Goal: Browse casually: Explore the website without a specific task or goal

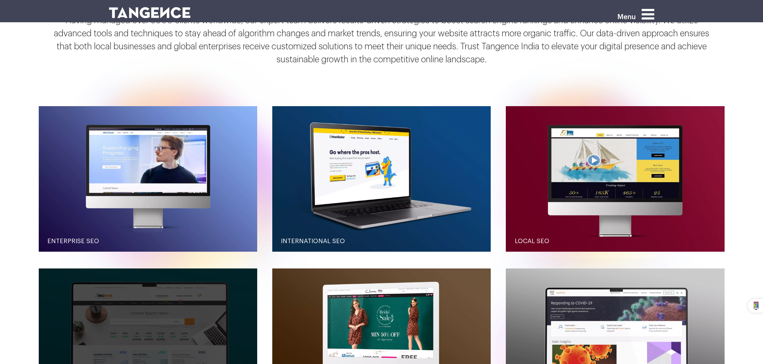
scroll to position [941, 0]
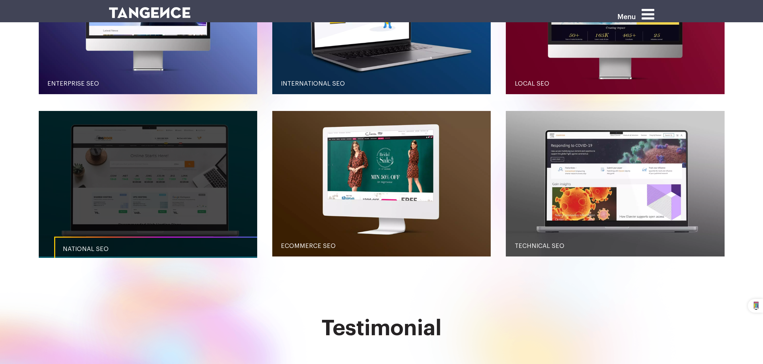
click at [165, 203] on link "button" at bounding box center [148, 184] width 219 height 146
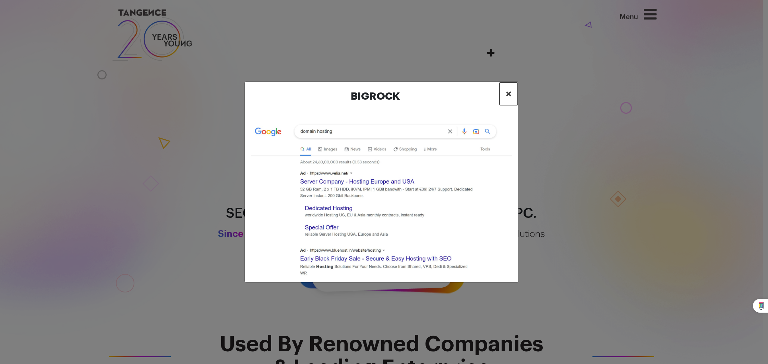
click at [508, 95] on span "×" at bounding box center [509, 94] width 6 height 10
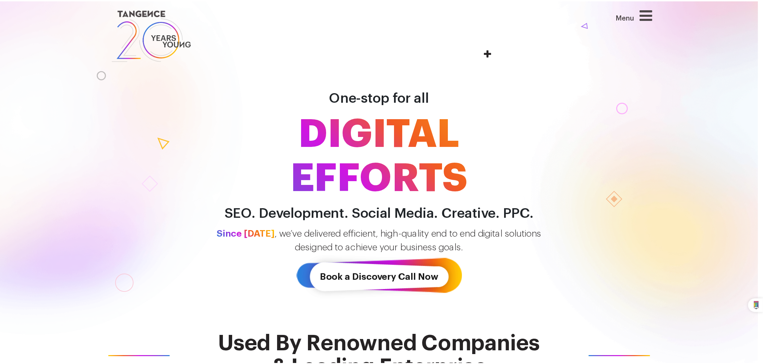
scroll to position [944, 0]
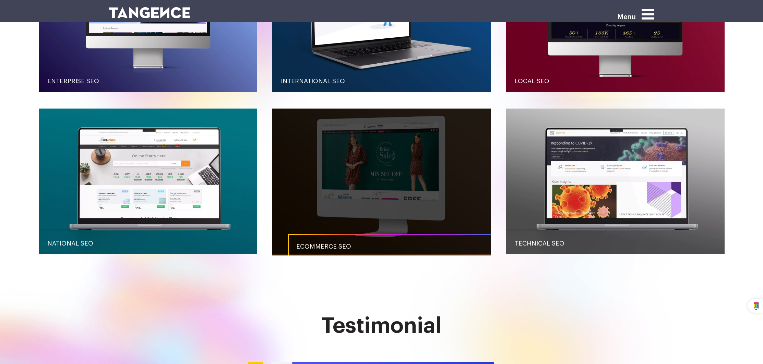
click at [369, 169] on link "button" at bounding box center [381, 182] width 219 height 146
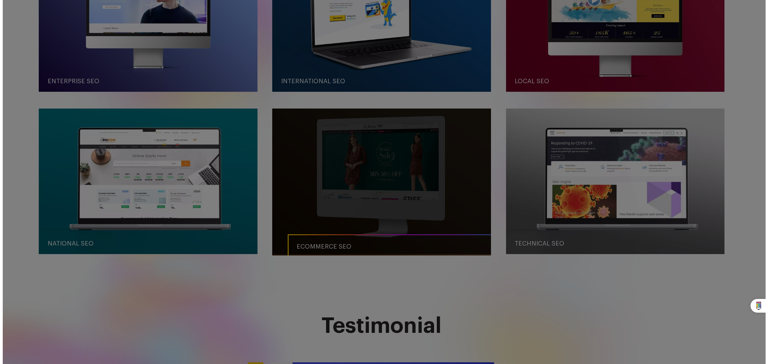
scroll to position [0, 0]
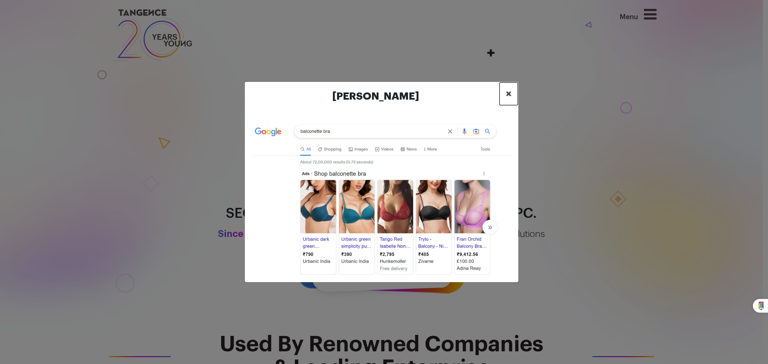
click at [507, 95] on span "×" at bounding box center [509, 94] width 6 height 10
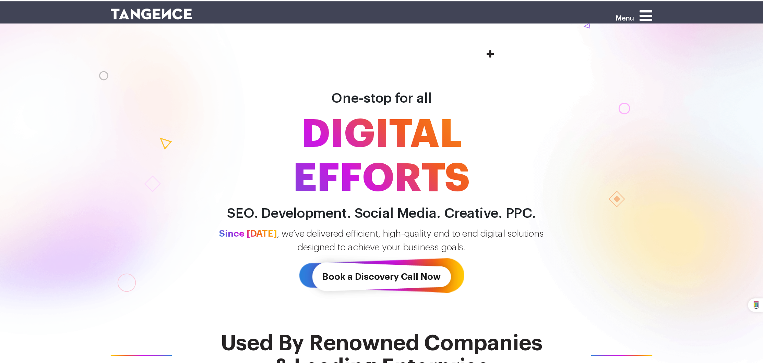
scroll to position [944, 0]
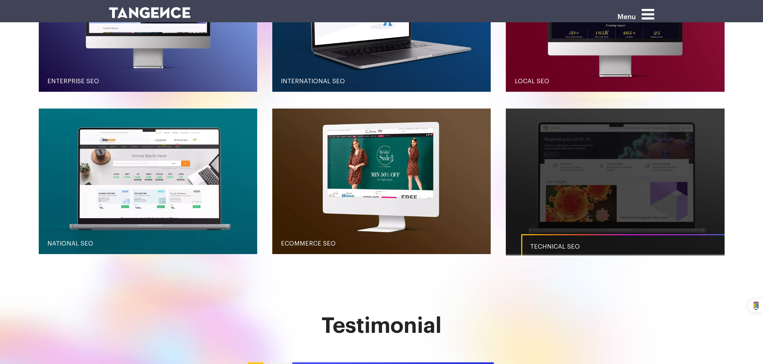
click at [600, 180] on link "button" at bounding box center [615, 182] width 219 height 146
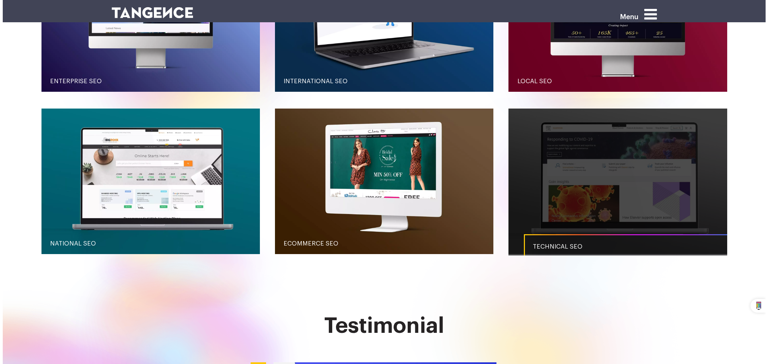
scroll to position [0, 0]
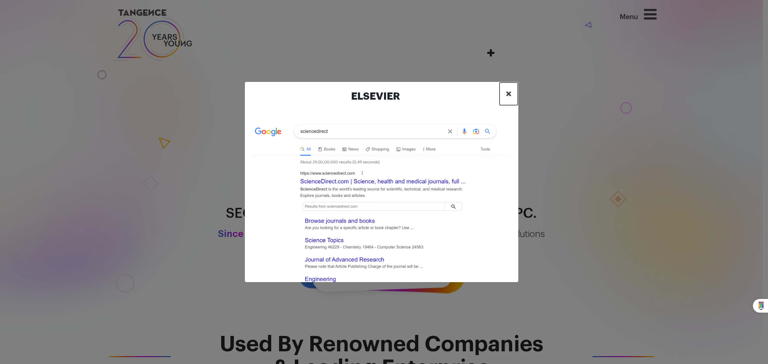
click at [508, 95] on span "×" at bounding box center [509, 94] width 6 height 10
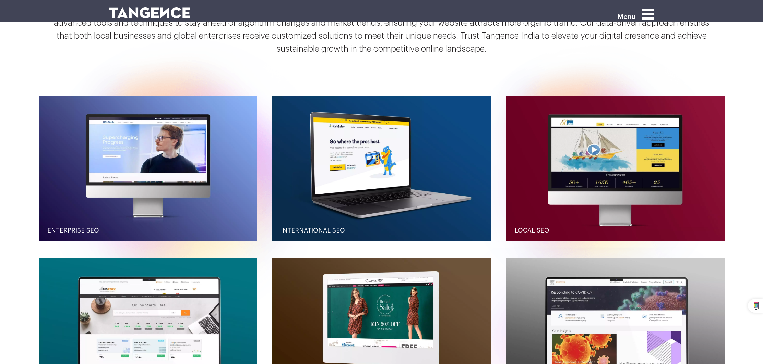
scroll to position [724, 0]
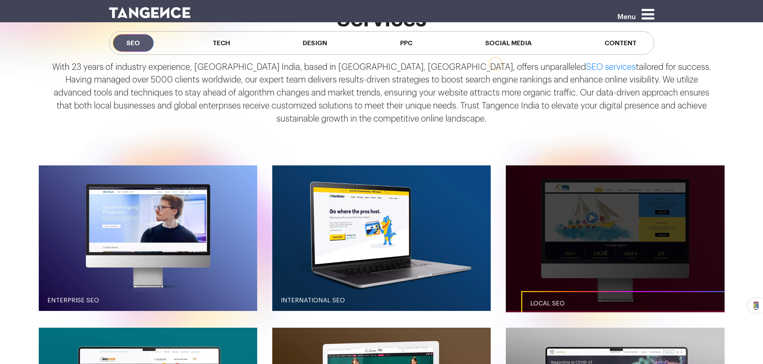
click at [562, 244] on link "button" at bounding box center [615, 239] width 219 height 146
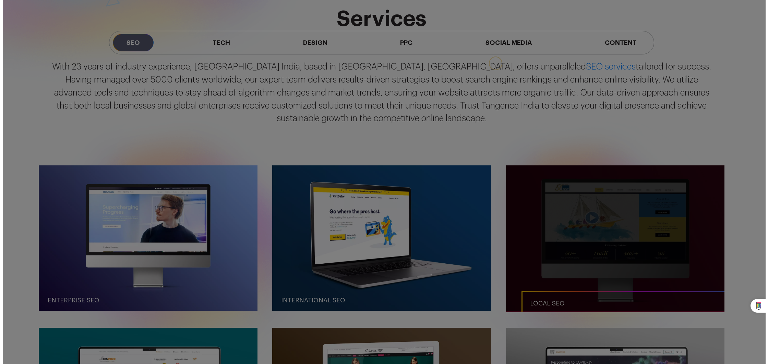
scroll to position [0, 0]
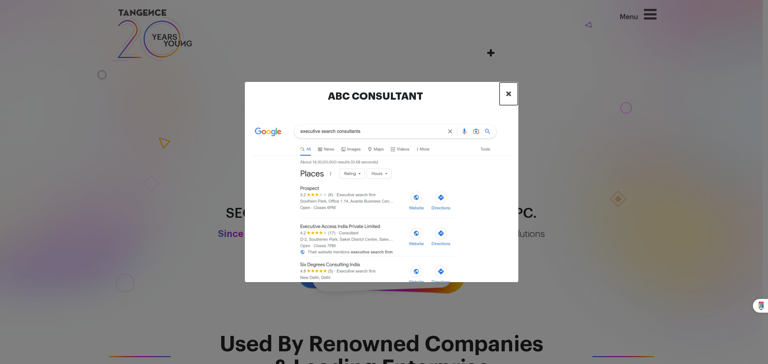
click at [509, 95] on span "×" at bounding box center [509, 94] width 6 height 10
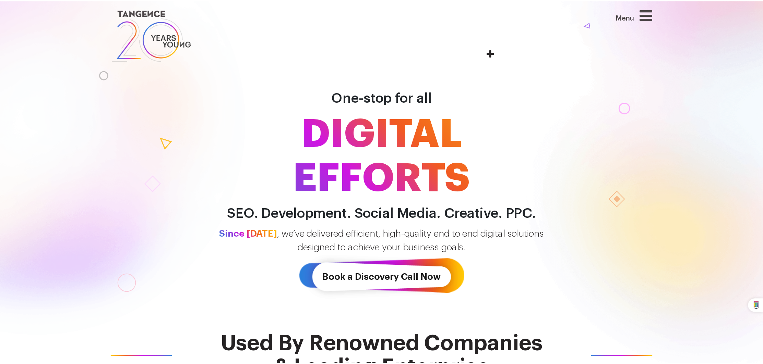
scroll to position [781, 0]
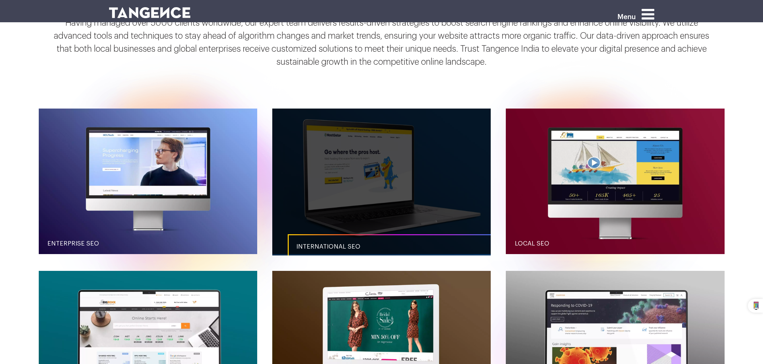
click at [433, 168] on link "button" at bounding box center [381, 182] width 219 height 146
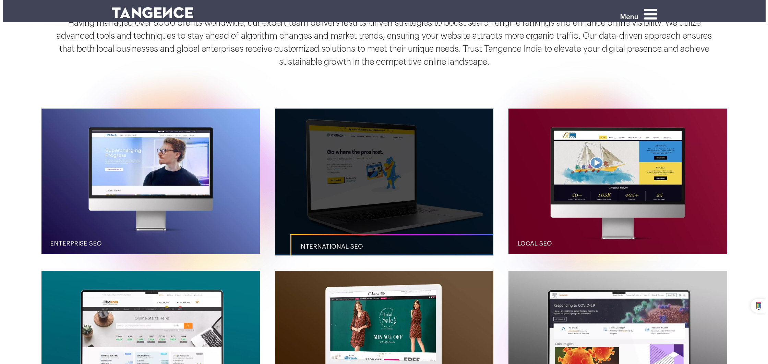
scroll to position [0, 0]
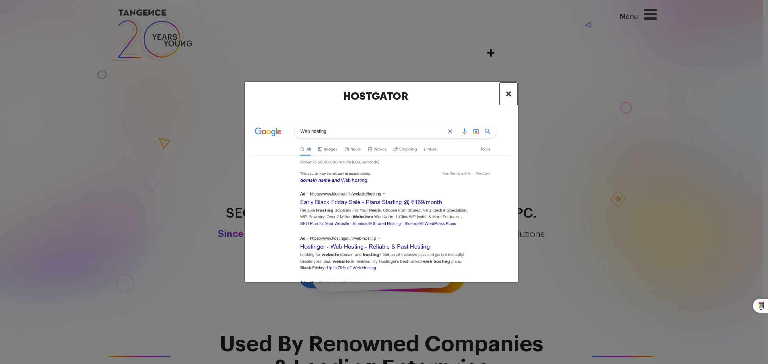
click at [508, 93] on span "×" at bounding box center [509, 94] width 6 height 10
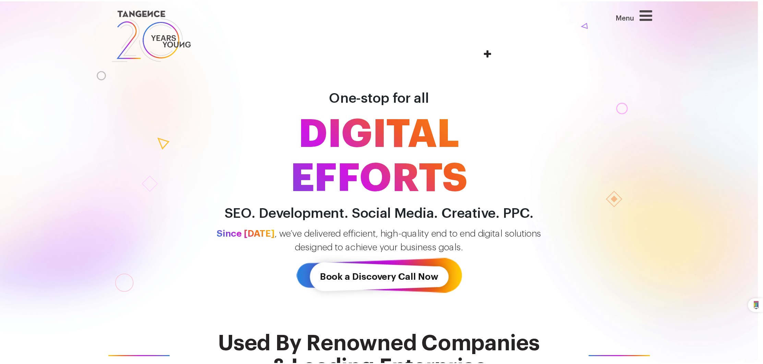
scroll to position [781, 0]
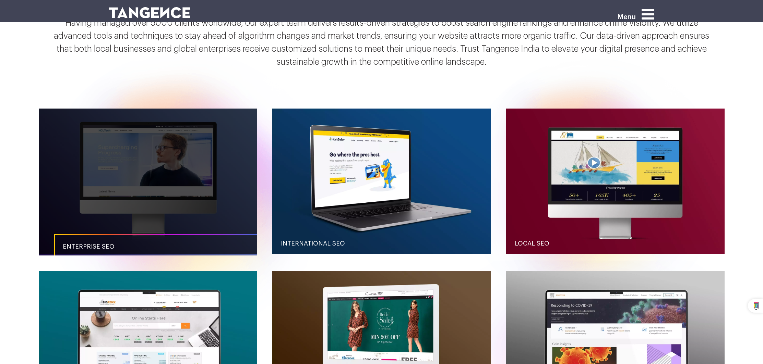
click at [227, 159] on link "button" at bounding box center [148, 182] width 219 height 146
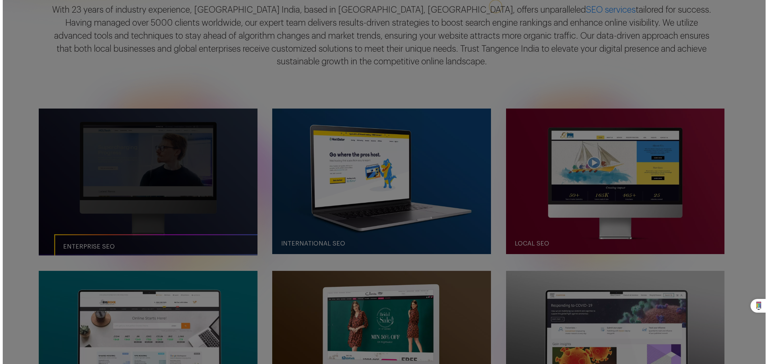
scroll to position [0, 0]
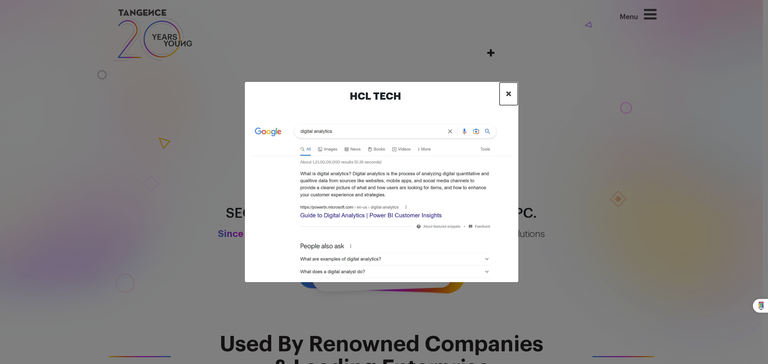
click at [508, 94] on span "×" at bounding box center [509, 94] width 6 height 10
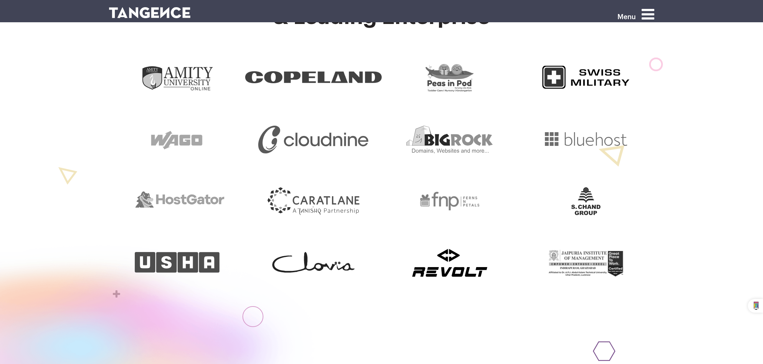
scroll to position [351, 0]
click at [326, 141] on img at bounding box center [313, 140] width 110 height 28
click at [310, 142] on img at bounding box center [313, 140] width 110 height 28
click at [173, 140] on img at bounding box center [176, 140] width 69 height 28
click at [181, 82] on img at bounding box center [177, 78] width 73 height 28
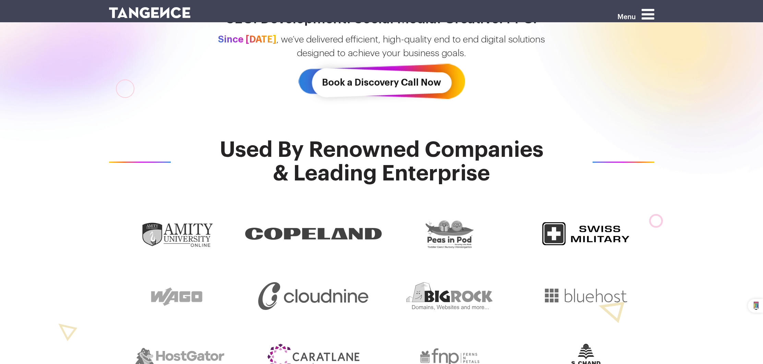
scroll to position [168, 0]
